Goal: Task Accomplishment & Management: Manage account settings

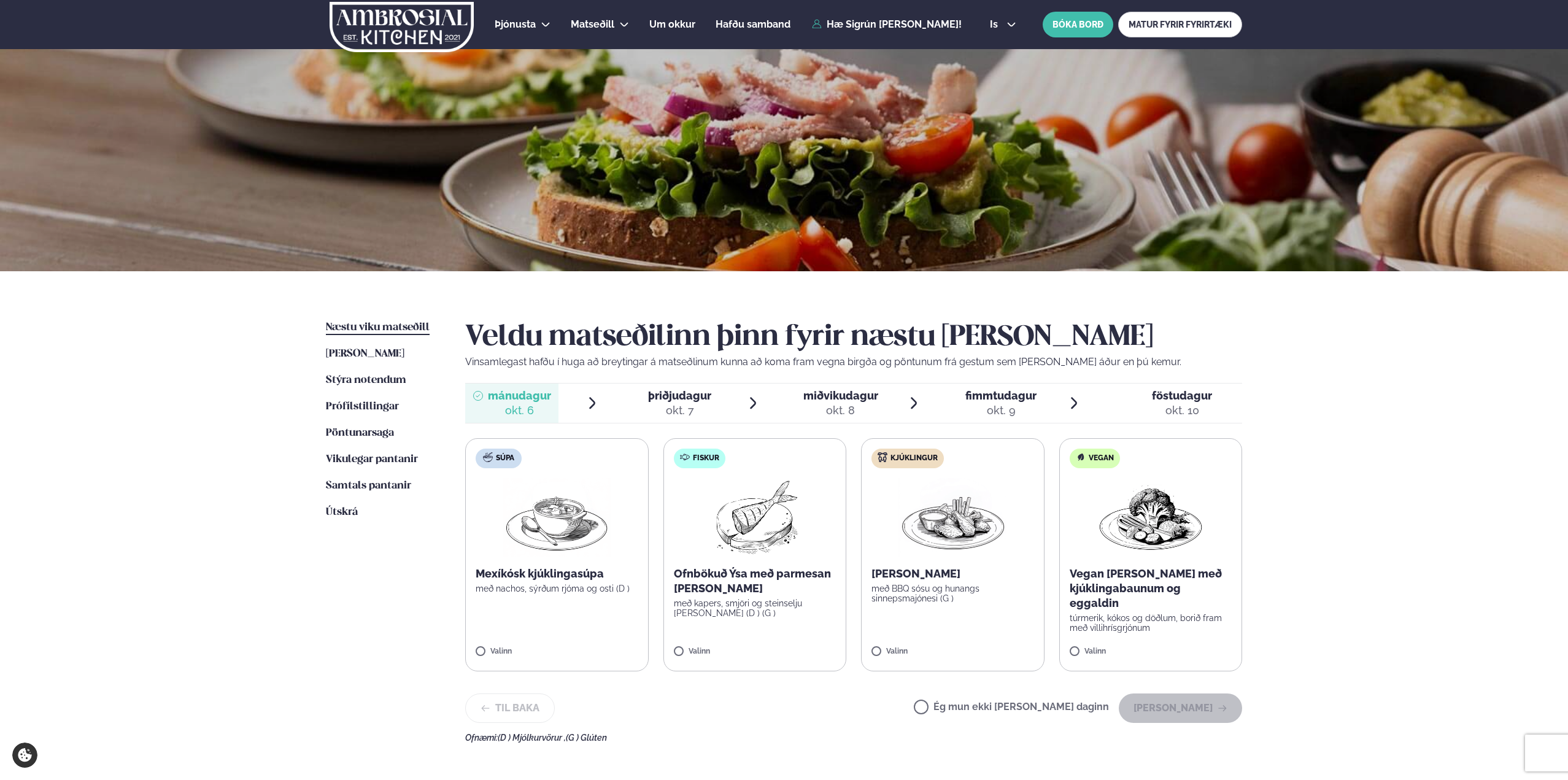
click at [985, 707] on label "Ég mun ekki [PERSON_NAME] daginn" at bounding box center [1011, 708] width 195 height 13
click at [1207, 705] on button "[PERSON_NAME]" at bounding box center [1180, 707] width 123 height 29
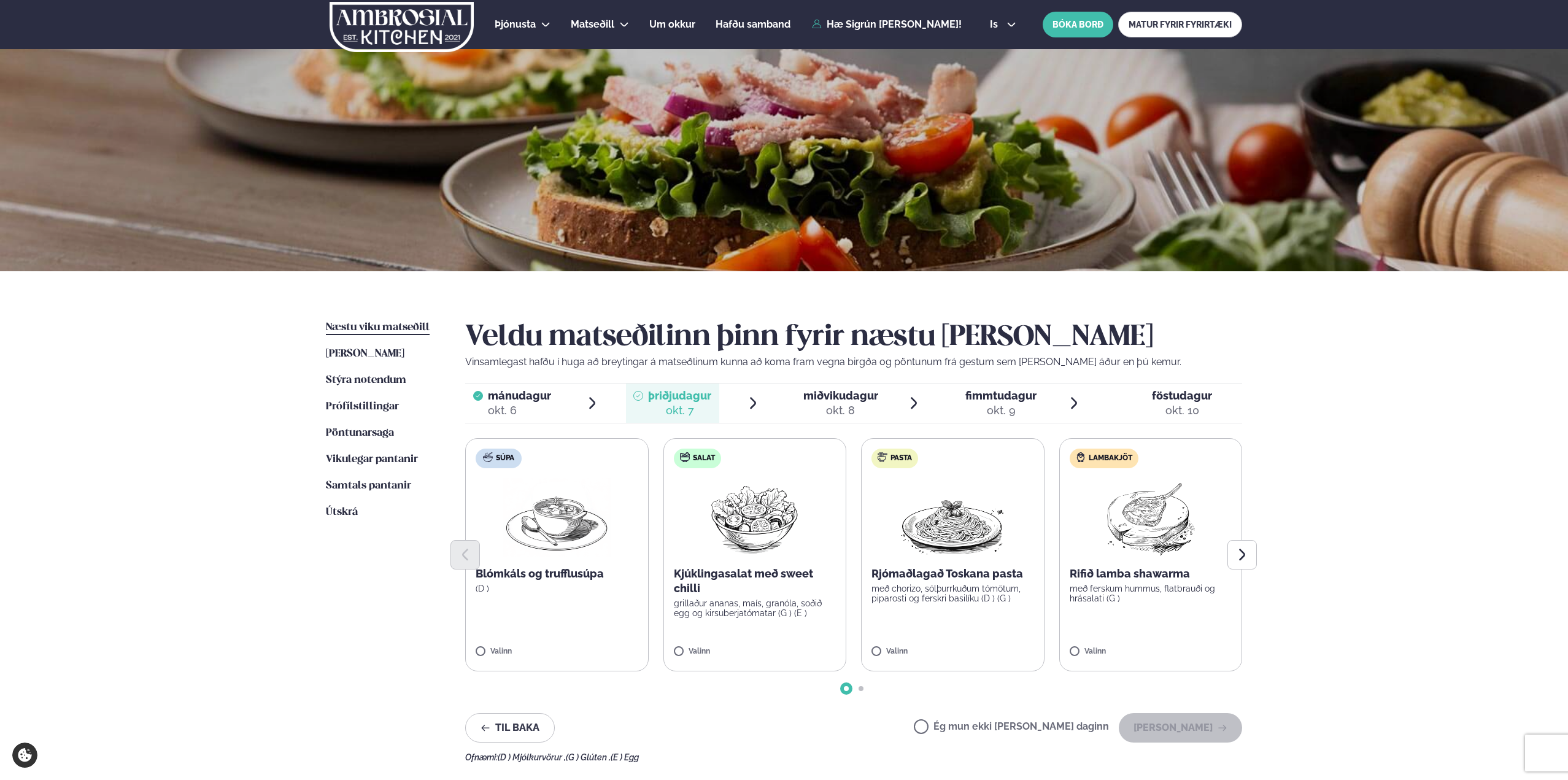
click at [1004, 722] on label "Ég mun ekki [PERSON_NAME] daginn" at bounding box center [1011, 728] width 195 height 13
click at [1179, 727] on button "[PERSON_NAME]" at bounding box center [1180, 727] width 123 height 29
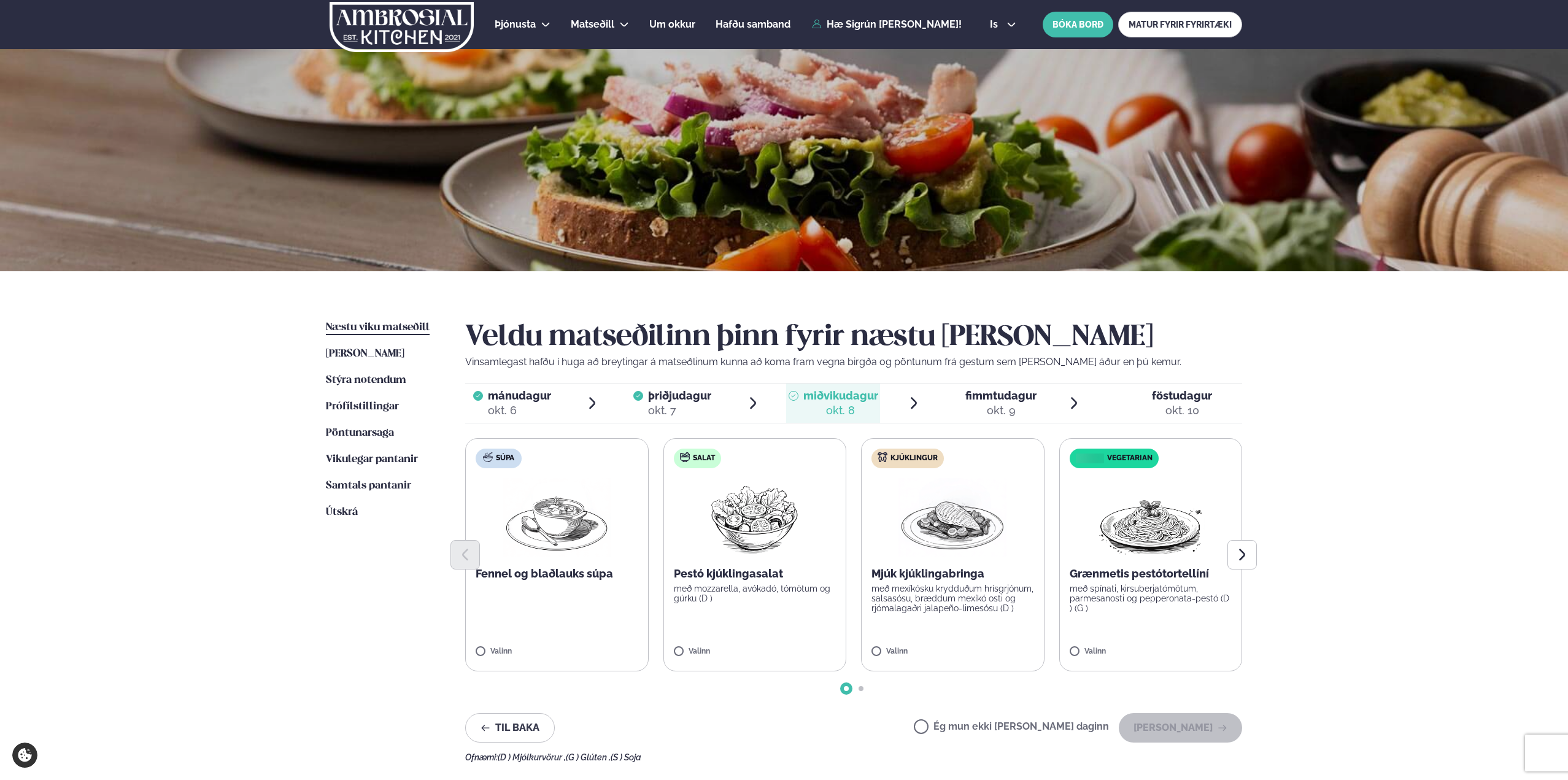
click at [761, 598] on p "með mozzarella, avókadó, tómötum og gúrku (D )" at bounding box center [755, 593] width 163 height 19
click at [919, 607] on p "með mexíkósku krydduðum hrísgrjónum, salsasósu, bræddum mexíkó osti og rjómalag…" at bounding box center [952, 598] width 163 height 29
click at [720, 642] on icon at bounding box center [719, 646] width 12 height 12
click at [1207, 732] on button "[PERSON_NAME]" at bounding box center [1180, 727] width 123 height 29
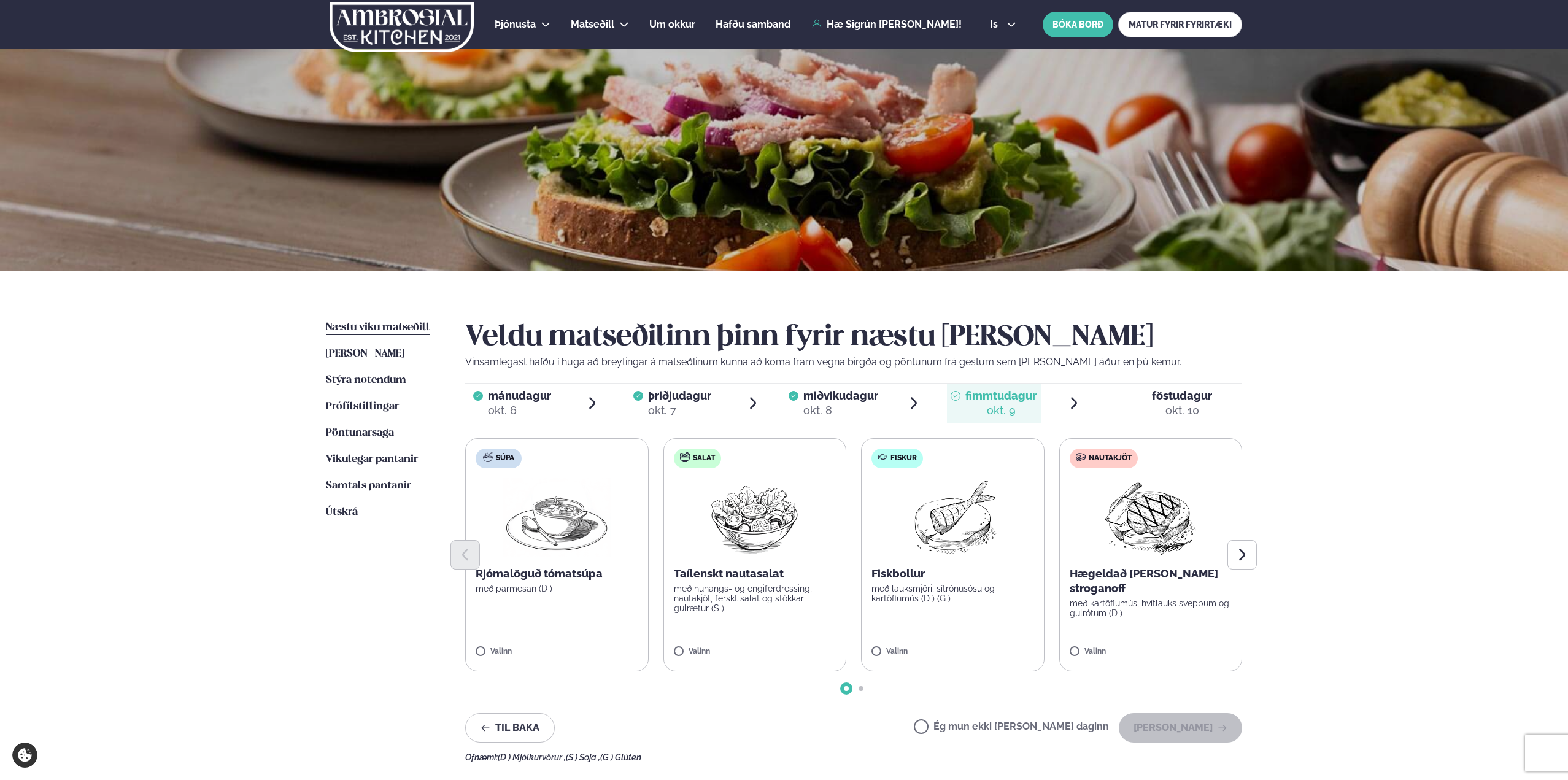
click at [1059, 720] on div "Ég mun ekki borða þann daginn Halda áfram" at bounding box center [1077, 727] width 328 height 29
click at [1076, 726] on label "Ég mun ekki [PERSON_NAME] daginn" at bounding box center [1011, 728] width 195 height 13
click at [1176, 731] on button "[PERSON_NAME]" at bounding box center [1180, 727] width 123 height 29
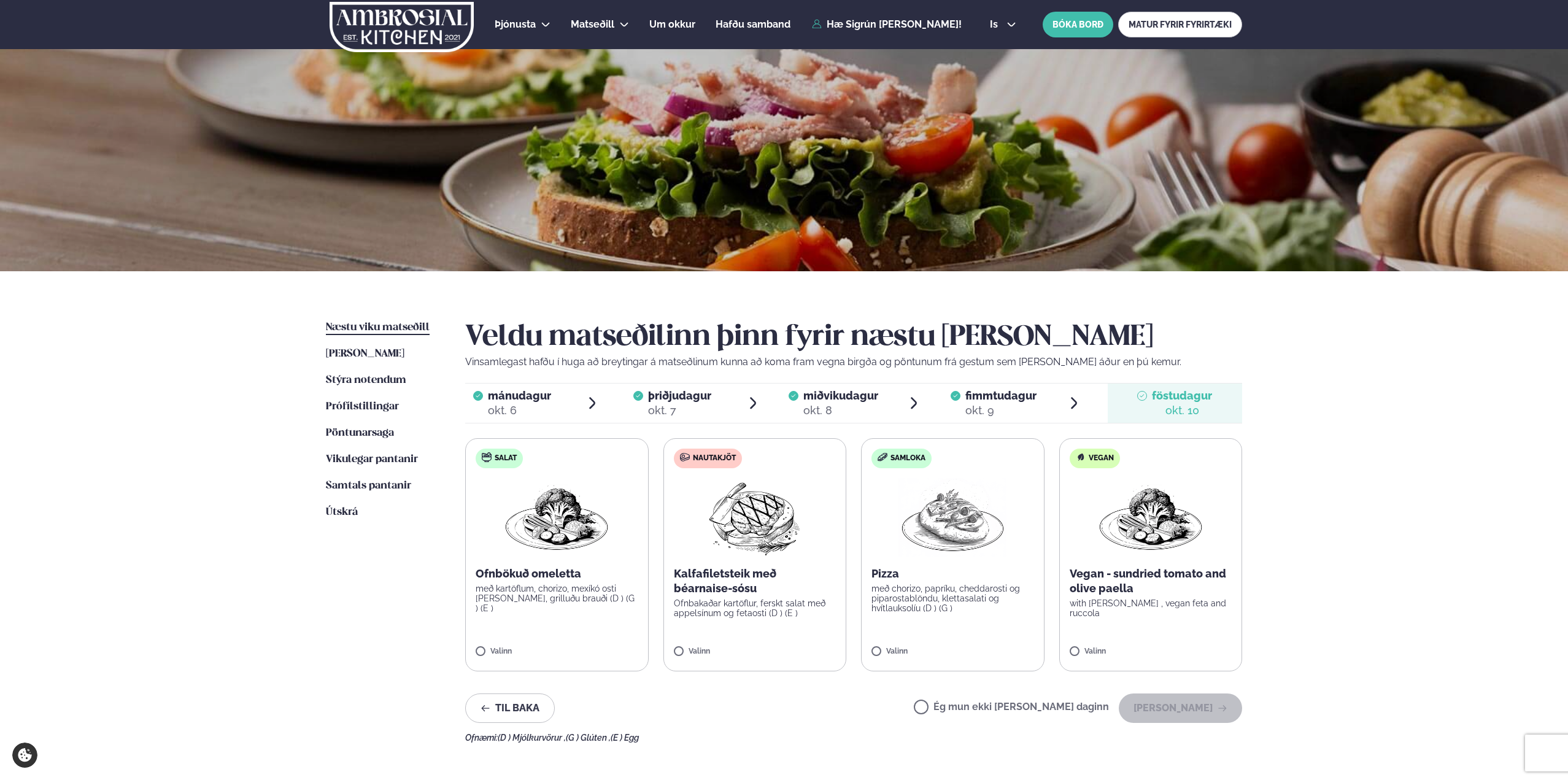
click at [1007, 703] on label "Ég mun ekki [PERSON_NAME] daginn" at bounding box center [1011, 708] width 195 height 13
click at [1163, 706] on button "[PERSON_NAME]" at bounding box center [1180, 707] width 123 height 29
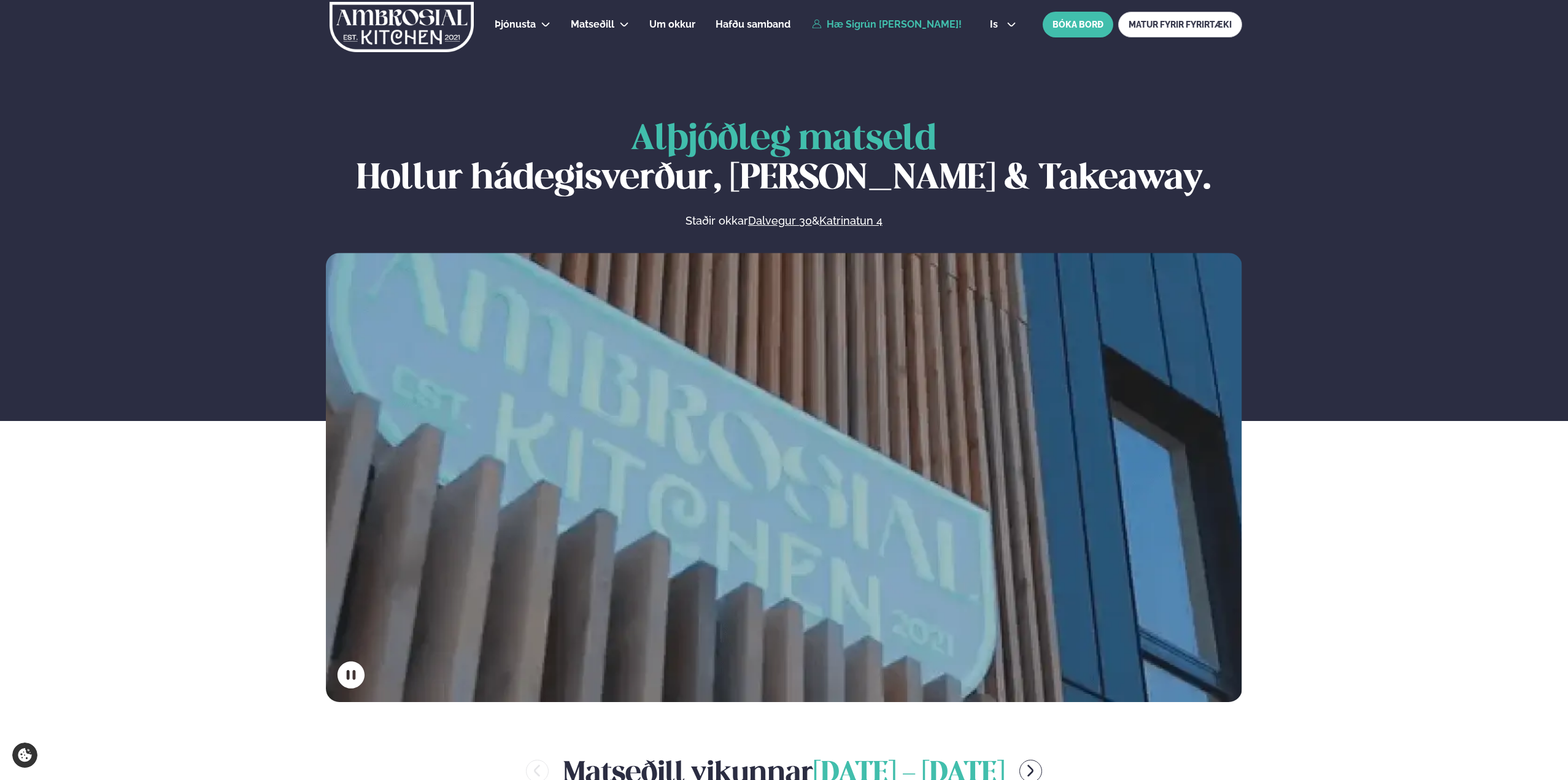
click at [876, 19] on link "Hæ Sigrún [PERSON_NAME]!" at bounding box center [886, 25] width 149 height 11
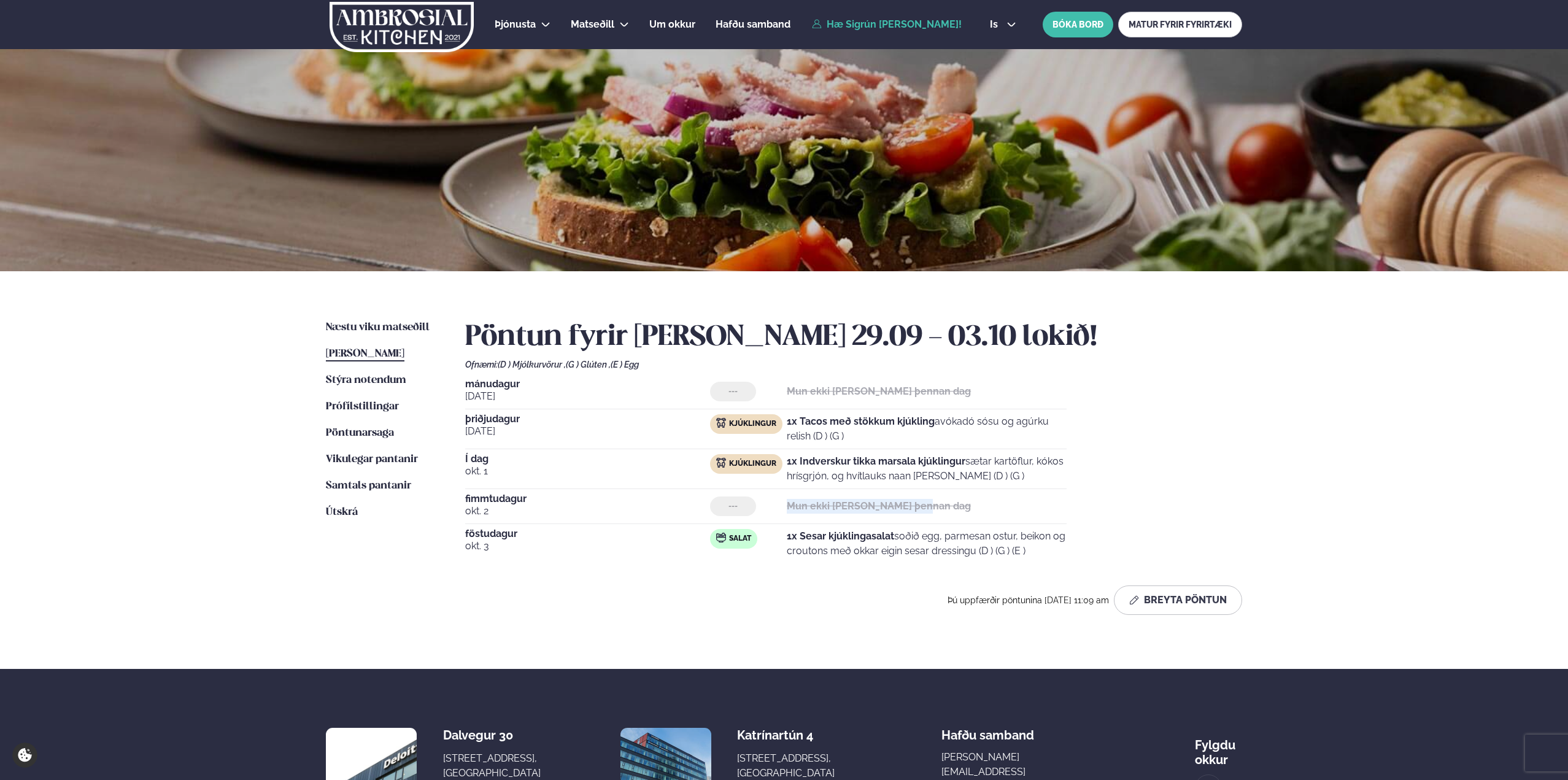
drag, startPoint x: 746, startPoint y: 514, endPoint x: 941, endPoint y: 509, distance: 195.1
click at [941, 509] on div "--- Mun ekki [PERSON_NAME] þennan dag" at bounding box center [888, 506] width 356 height 19
drag, startPoint x: 924, startPoint y: 539, endPoint x: 989, endPoint y: 554, distance: 66.7
click at [989, 554] on p "1x Sesar kjúklingasalat soðið egg, parmesan ostur, beikon og croutons með okkar…" at bounding box center [926, 543] width 279 height 29
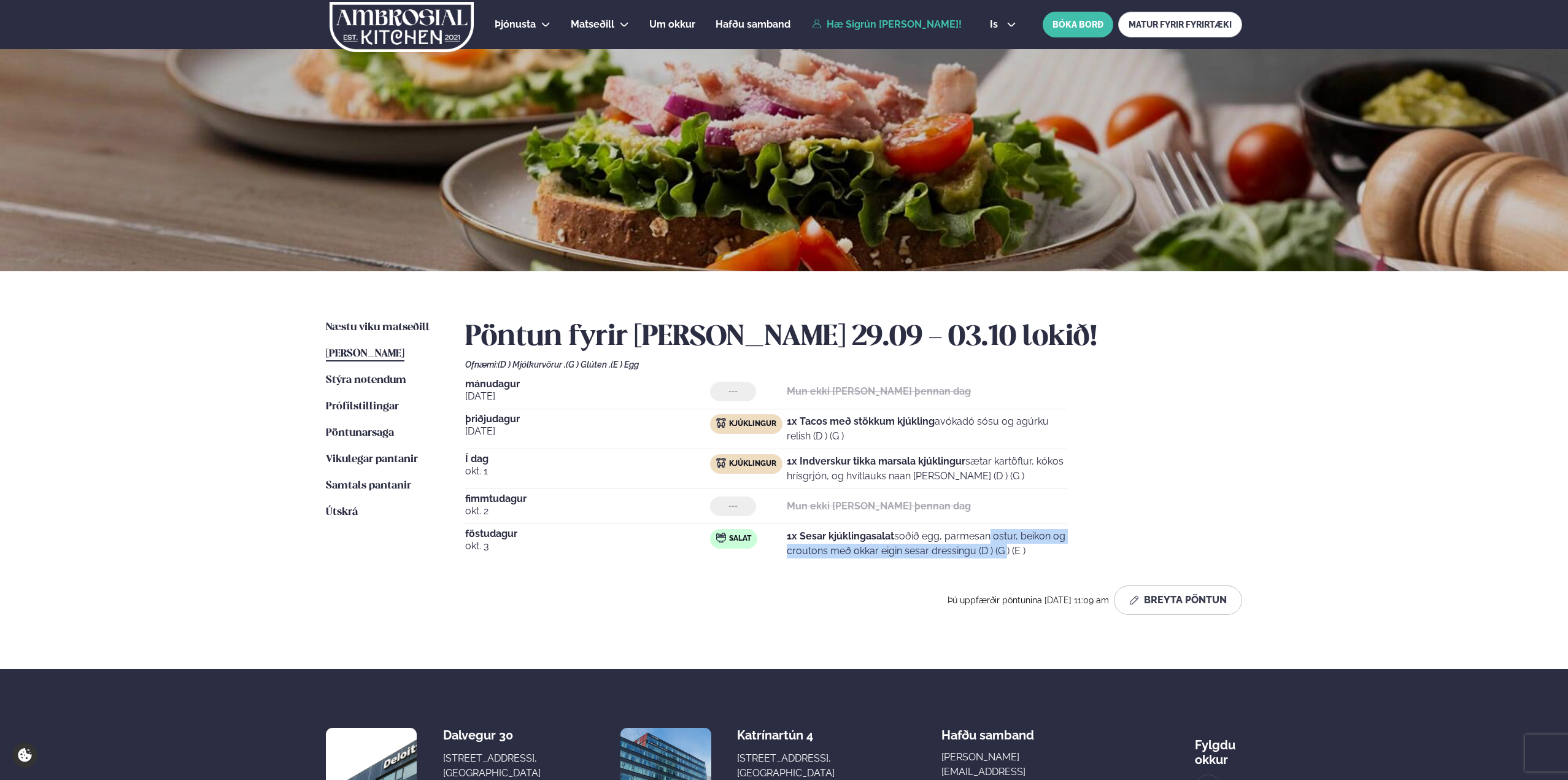
click at [989, 554] on p "1x Sesar kjúklingasalat soðið egg, parmesan ostur, beikon og croutons með okkar…" at bounding box center [926, 543] width 279 height 29
click at [1158, 609] on button "Breyta Pöntun" at bounding box center [1177, 600] width 128 height 29
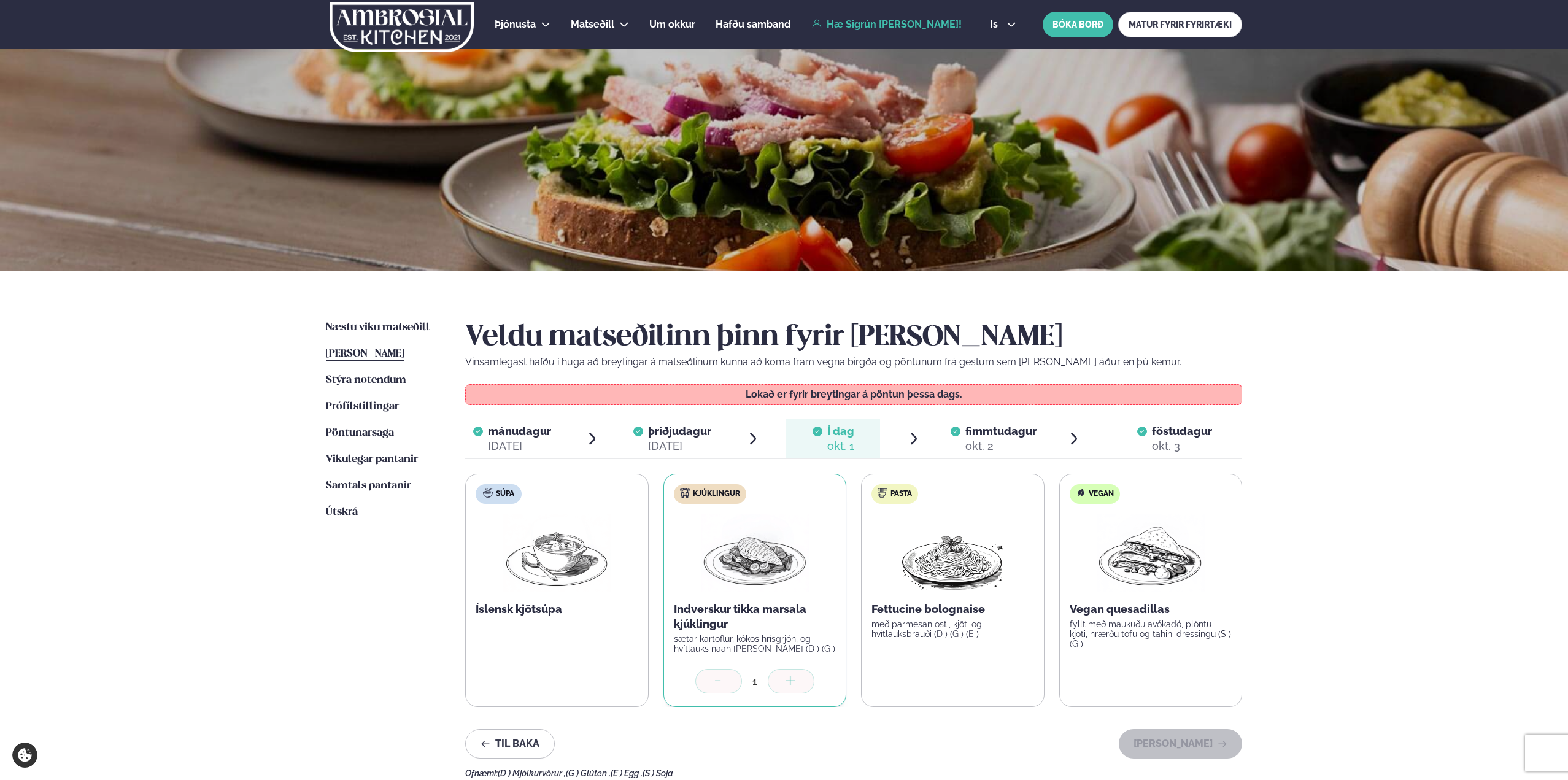
click at [1139, 440] on div at bounding box center [1142, 438] width 10 height 29
